Goal: Transaction & Acquisition: Purchase product/service

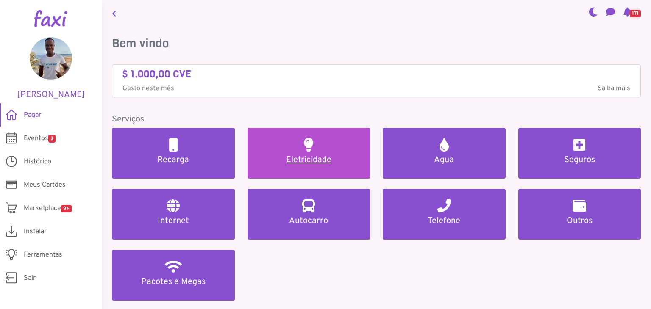
click at [298, 161] on h5 "Eletricidade" at bounding box center [309, 160] width 103 height 10
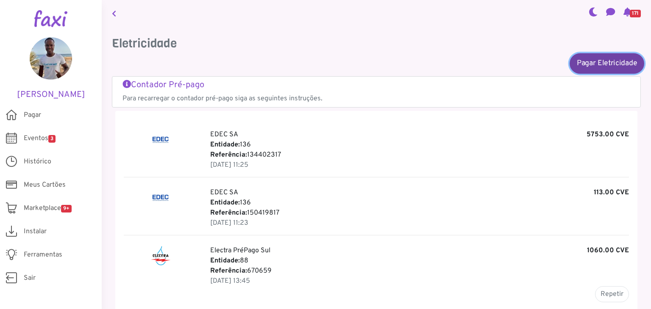
click at [586, 63] on link "Pagar Eletricidade" at bounding box center [607, 63] width 75 height 20
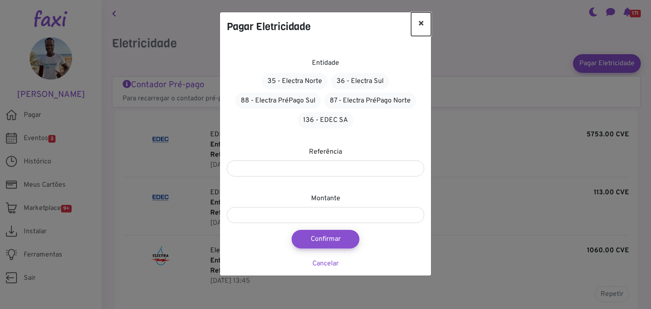
click at [422, 23] on button "×" at bounding box center [421, 24] width 20 height 24
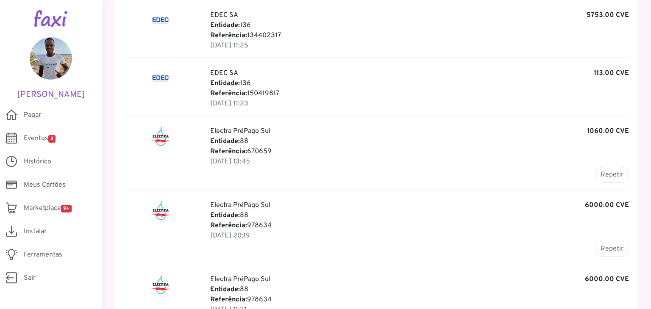
scroll to position [120, 0]
click at [604, 248] on button "Repetir" at bounding box center [612, 248] width 34 height 16
type input "******"
type input "*******"
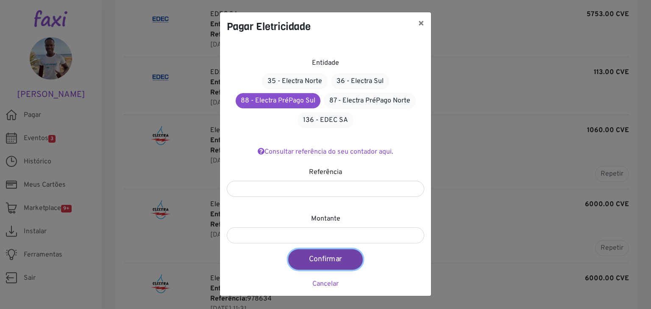
click at [330, 269] on button "Confirmar" at bounding box center [325, 260] width 75 height 20
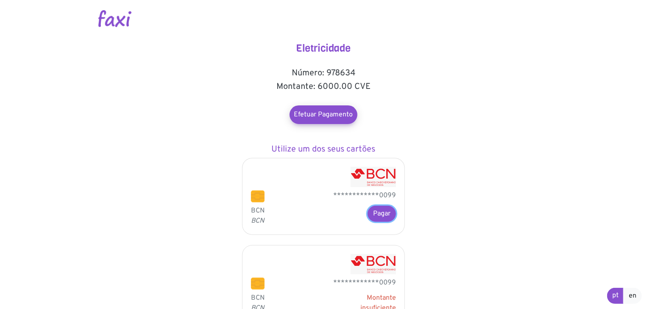
click at [381, 212] on button "Pagar" at bounding box center [381, 214] width 28 height 16
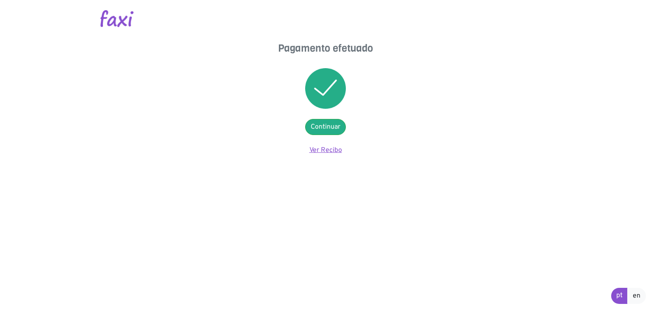
click at [329, 150] on link "Ver Recibo" at bounding box center [325, 150] width 33 height 8
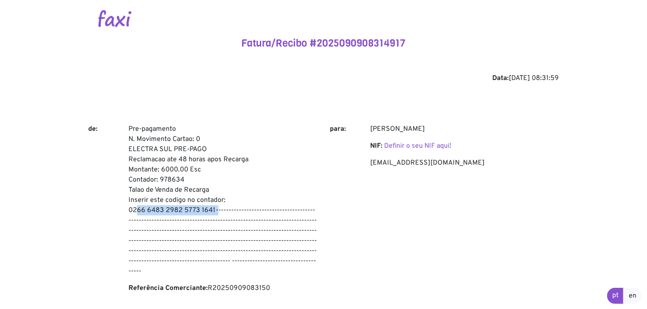
drag, startPoint x: 129, startPoint y: 211, endPoint x: 212, endPoint y: 209, distance: 83.5
click at [212, 209] on p "Pre-pagamento N. Movimento Cartao: 0 ELECTRA SUL PRE-PAGO Reclamacao ate 48 hor…" at bounding box center [222, 200] width 189 height 153
drag, startPoint x: 214, startPoint y: 209, endPoint x: 129, endPoint y: 210, distance: 84.8
click at [129, 210] on p "Pre-pagamento N. Movimento Cartao: 0 ELECTRA SUL PRE-PAGO Reclamacao ate 48 hor…" at bounding box center [222, 200] width 189 height 153
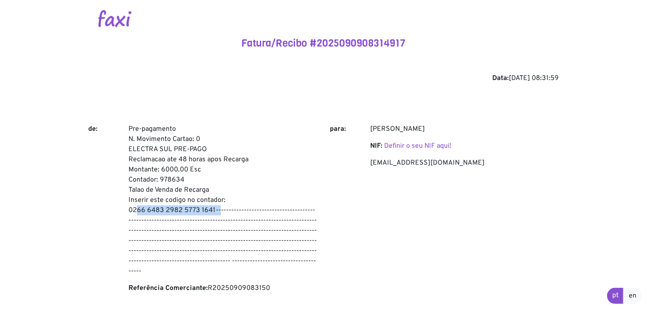
copy p "0266 6483 2982 5773 1641"
